Goal: Information Seeking & Learning: Learn about a topic

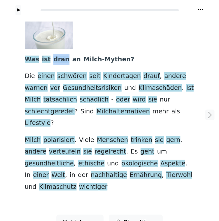
click at [142, 52] on div "Was ist dran an Milch-Mythen ? Die einen schwören seit Kindertagen drauf , ande…" at bounding box center [110, 107] width 170 height 171
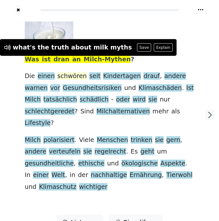
click at [73, 74] on span "schwören" at bounding box center [72, 76] width 30 height 8
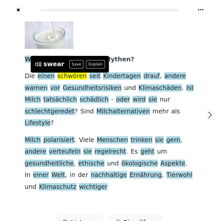
click at [152, 36] on div at bounding box center [107, 35] width 165 height 27
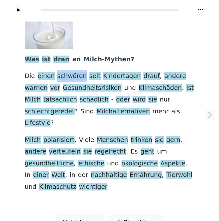
click at [148, 43] on div at bounding box center [107, 35] width 165 height 27
click at [143, 36] on div at bounding box center [107, 35] width 165 height 27
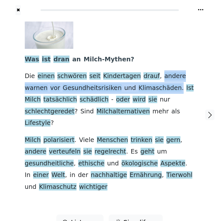
click at [185, 45] on div at bounding box center [107, 35] width 165 height 27
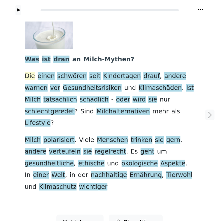
click at [32, 79] on span "Die" at bounding box center [30, 76] width 10 height 8
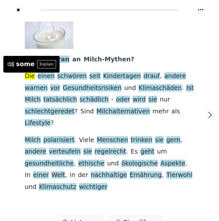
click at [152, 41] on div at bounding box center [107, 35] width 165 height 27
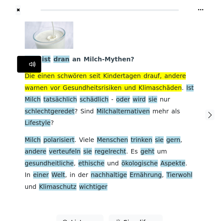
click at [157, 24] on div at bounding box center [107, 35] width 165 height 27
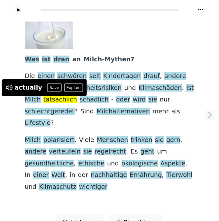
click at [195, 79] on div "Was ist dran an Milch-Mythen ? Die einen schwören seit Kindertagen drauf , ande…" at bounding box center [109, 115] width 183 height 200
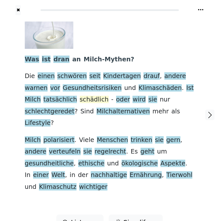
click at [80, 97] on span "schädlich" at bounding box center [94, 100] width 29 height 8
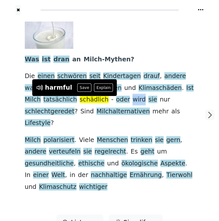
click at [182, 48] on div at bounding box center [107, 35] width 165 height 27
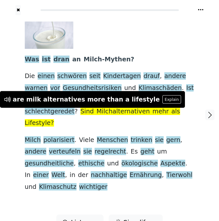
click at [168, 32] on div at bounding box center [107, 35] width 165 height 27
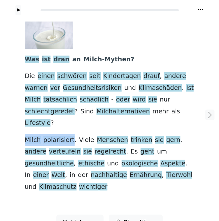
click at [178, 41] on div at bounding box center [107, 35] width 165 height 27
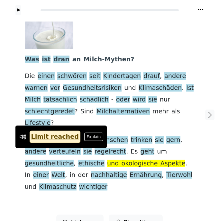
click at [184, 47] on div at bounding box center [107, 35] width 165 height 27
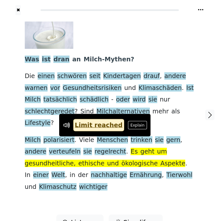
click at [185, 44] on div at bounding box center [107, 35] width 165 height 27
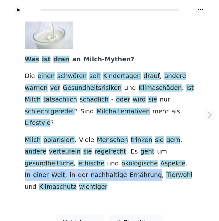
click at [186, 67] on div "Was ist dran an Milch-Mythen ? Die einen schwören seit Kindertagen drauf , ande…" at bounding box center [110, 107] width 170 height 171
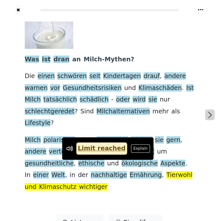
click at [208, 111] on icon "button" at bounding box center [210, 115] width 8 height 8
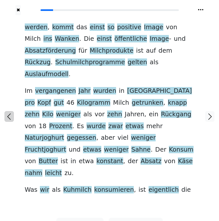
click at [8, 113] on icon "button" at bounding box center [9, 117] width 8 height 8
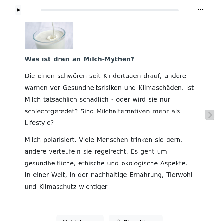
click at [207, 111] on icon "button" at bounding box center [210, 115] width 8 height 8
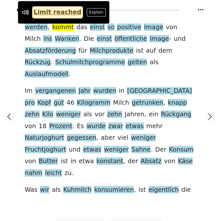
click at [60, 31] on span "kommt" at bounding box center [63, 27] width 22 height 8
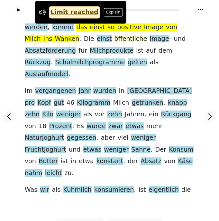
click at [114, 38] on span "öffentliche" at bounding box center [130, 39] width 33 height 8
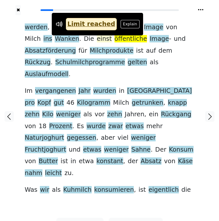
click at [97, 41] on span "einst" at bounding box center [104, 39] width 15 height 8
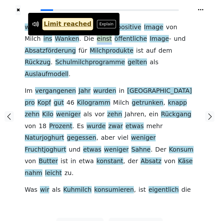
click at [208, 38] on div at bounding box center [210, 116] width 18 height 203
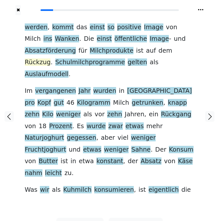
click at [51, 59] on span "Rückzug" at bounding box center [38, 63] width 26 height 8
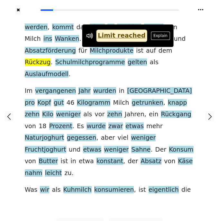
click at [184, 55] on div "werden , kommt das einst so positive Image von Milch ins Wanken . Die einst öff…" at bounding box center [110, 109] width 170 height 175
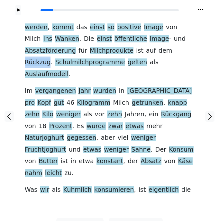
click at [178, 55] on div "werden , kommt das einst so positive Image von Milch ins Wanken . Die einst öff…" at bounding box center [110, 109] width 170 height 175
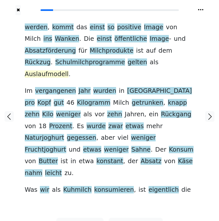
click at [69, 70] on span "Auslaufmodell" at bounding box center [47, 74] width 44 height 8
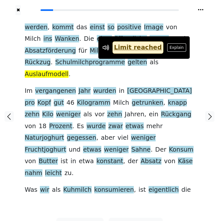
click at [129, 44] on link "Limit reached" at bounding box center [137, 47] width 51 height 13
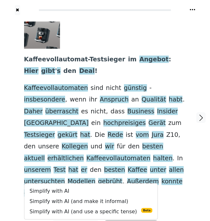
click at [172, 31] on div at bounding box center [103, 35] width 158 height 27
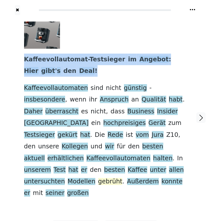
click at [98, 178] on span "gebrüht" at bounding box center [110, 182] width 24 height 8
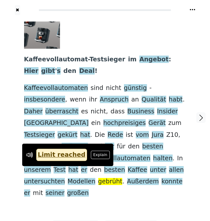
click at [68, 183] on div "Kaffeevollautomat-Testsieger im Angebot : Hier gibt ' s den Deal ! Kaffeevollau…" at bounding box center [105, 118] width 175 height 206
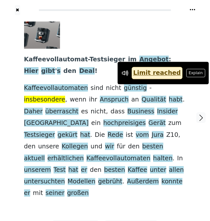
click at [66, 96] on span "insbesondere" at bounding box center [44, 100] width 41 height 8
click at [193, 32] on div at bounding box center [202, 118] width 18 height 206
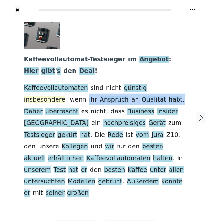
click at [66, 96] on span "insbesondere" at bounding box center [44, 100] width 41 height 8
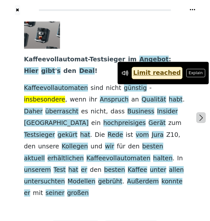
click at [198, 113] on button "button" at bounding box center [201, 118] width 9 height 11
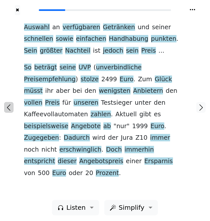
click at [10, 106] on icon "button" at bounding box center [9, 108] width 8 height 8
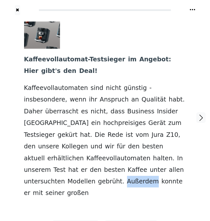
click at [171, 48] on div at bounding box center [103, 35] width 158 height 27
click at [160, 29] on div at bounding box center [103, 35] width 158 height 27
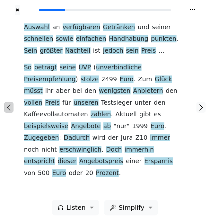
click at [8, 106] on icon "button" at bounding box center [9, 108] width 8 height 8
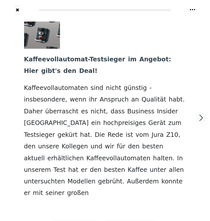
click at [208, 35] on div at bounding box center [202, 118] width 18 height 206
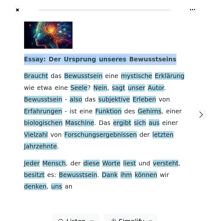
click at [130, 61] on span "Bewusstseins" at bounding box center [153, 60] width 47 height 8
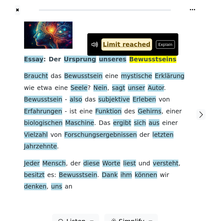
click at [176, 60] on div "Essay : Der Ursprung unseres Bewusstseins Braucht das Bewusstsein eine mystisch…" at bounding box center [105, 107] width 162 height 171
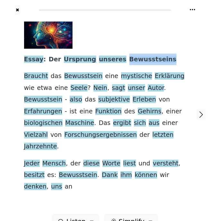
click at [162, 49] on div "Essay : Der Ursprung unseres Bewusstseins Braucht das Bewusstsein eine mystisch…" at bounding box center [105, 107] width 162 height 171
click at [155, 40] on div at bounding box center [103, 35] width 158 height 27
click at [130, 60] on span "Bewusstseins" at bounding box center [153, 60] width 47 height 8
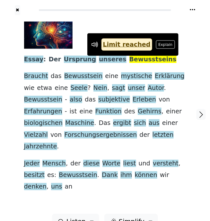
click at [189, 41] on div "Essay : Der Ursprung unseres Bewusstseins Braucht das Bewusstsein eine mystisch…" at bounding box center [105, 114] width 175 height 199
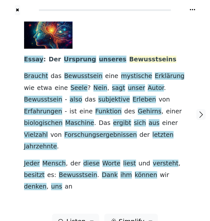
click at [130, 60] on span "Bewusstseins" at bounding box center [153, 60] width 47 height 8
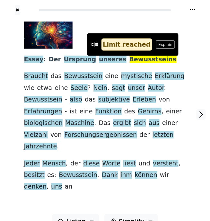
click at [184, 48] on div "Essay : Der Ursprung unseres Bewusstseins Braucht das Bewusstsein eine mystisch…" at bounding box center [105, 107] width 162 height 171
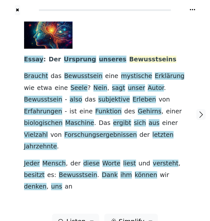
click at [130, 62] on span "Bewusstseins" at bounding box center [153, 60] width 47 height 8
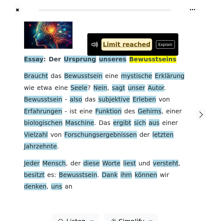
click at [195, 42] on div at bounding box center [202, 114] width 18 height 199
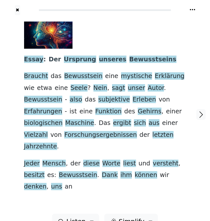
click at [156, 46] on div at bounding box center [103, 35] width 158 height 27
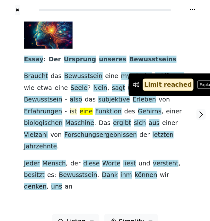
click at [77, 108] on span "ist" at bounding box center [73, 112] width 7 height 8
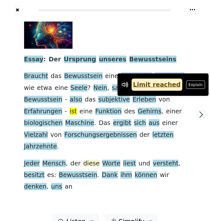
click at [83, 160] on span "diese" at bounding box center [91, 164] width 16 height 8
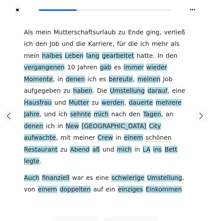
click at [24, 25] on div "Als mein Mutterschaftsurlaub zu Ende ging , verließ ich den Job und die Karrier…" at bounding box center [105, 116] width 175 height 202
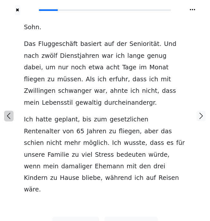
click at [11, 112] on icon "button" at bounding box center [9, 116] width 8 height 8
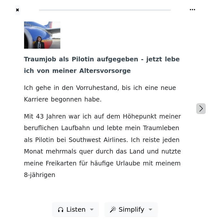
click at [202, 105] on icon "button" at bounding box center [202, 109] width 8 height 8
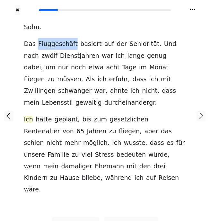
click at [30, 116] on span "Ich" at bounding box center [28, 120] width 9 height 8
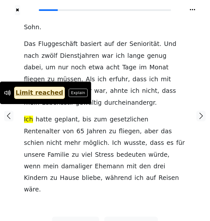
click at [30, 116] on span "Ich" at bounding box center [28, 120] width 9 height 8
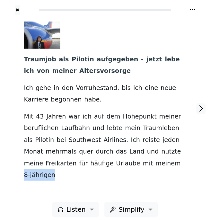
click at [185, 102] on div "Traumjob als Pilotin aufgegeben - jetzt lebe ich von meiner Altersvorsorge Ich …" at bounding box center [105, 102] width 162 height 160
click at [199, 108] on icon "button" at bounding box center [202, 109] width 8 height 8
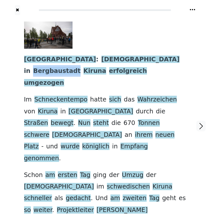
click at [133, 29] on div at bounding box center [103, 35] width 158 height 27
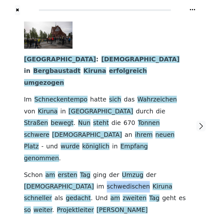
click at [156, 31] on div at bounding box center [103, 35] width 158 height 27
click at [206, 23] on div at bounding box center [202, 126] width 18 height 223
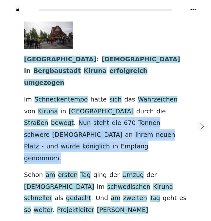
click at [121, 143] on span "Empfang" at bounding box center [135, 147] width 28 height 8
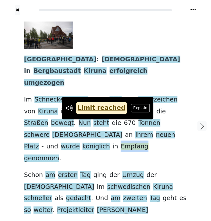
click at [193, 153] on div at bounding box center [202, 126] width 18 height 223
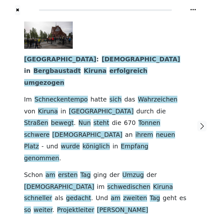
click at [176, 130] on div "Schweden : [DEMOGRAPHIC_DATA] in Bergbaustadt [GEOGRAPHIC_DATA] erfolgreich umg…" at bounding box center [105, 119] width 163 height 195
